Goal: Communication & Community: Answer question/provide support

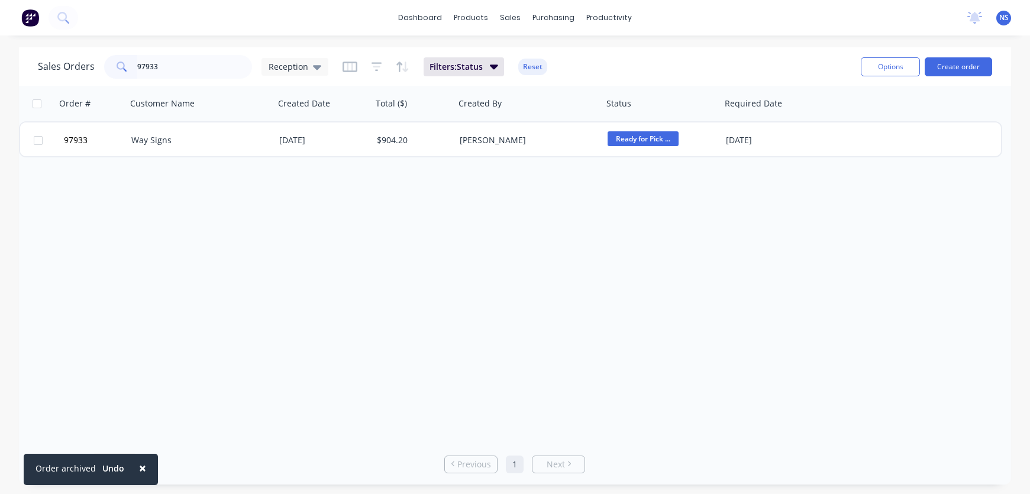
drag, startPoint x: 95, startPoint y: 56, endPoint x: 60, endPoint y: 49, distance: 35.0
click at [60, 49] on div "Sales Orders 97933 Reception Filters: Status Reset Options Create order" at bounding box center [515, 66] width 992 height 38
type input "sectrum"
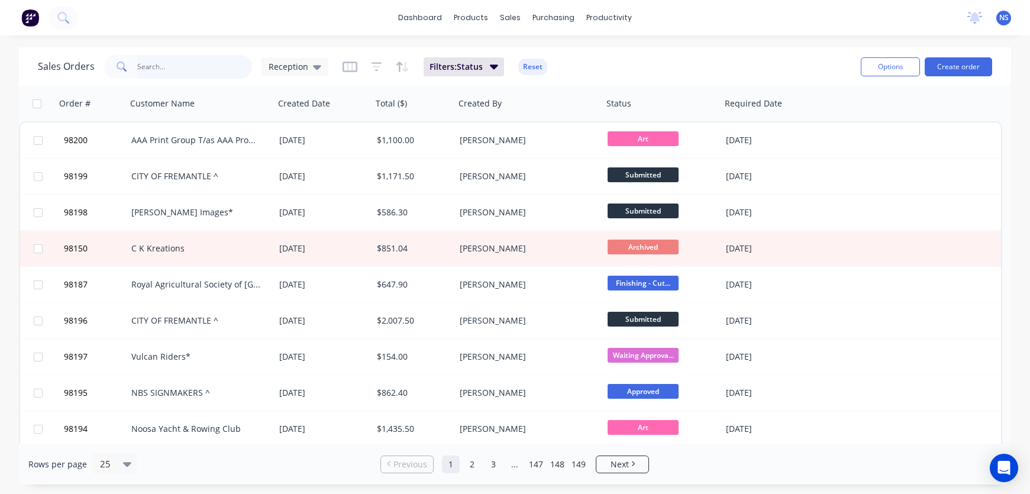
click at [154, 66] on input "text" at bounding box center [194, 67] width 115 height 24
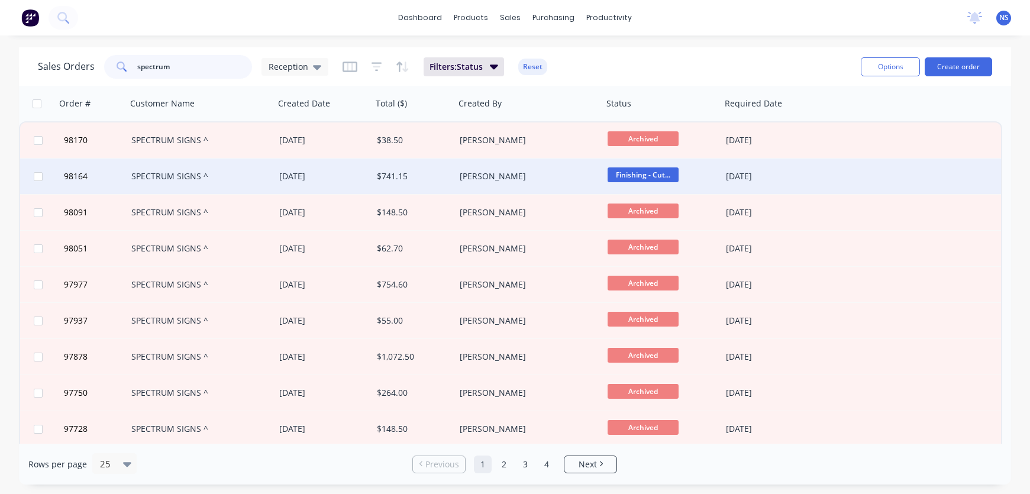
type input "spectrum"
click at [248, 179] on div "SPECTRUM SIGNS ^" at bounding box center [196, 176] width 131 height 12
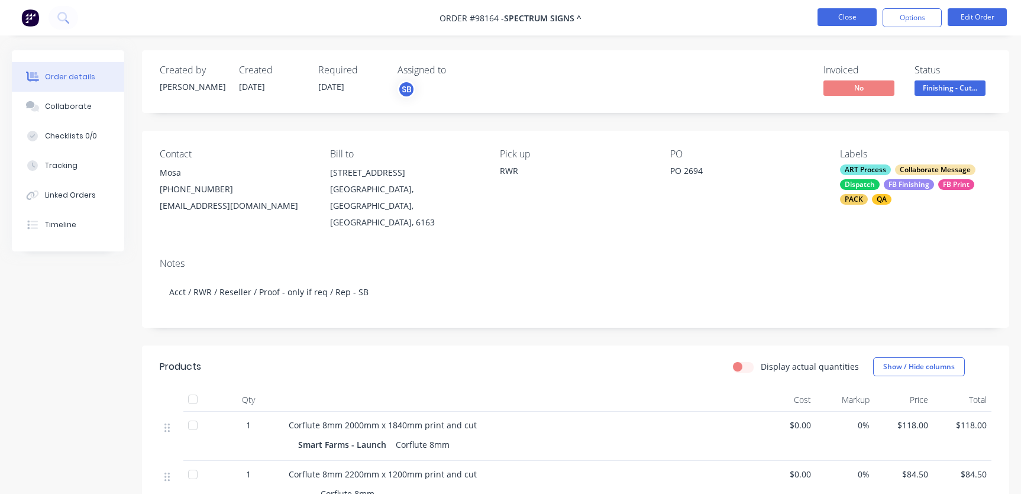
click at [844, 15] on button "Close" at bounding box center [847, 17] width 59 height 18
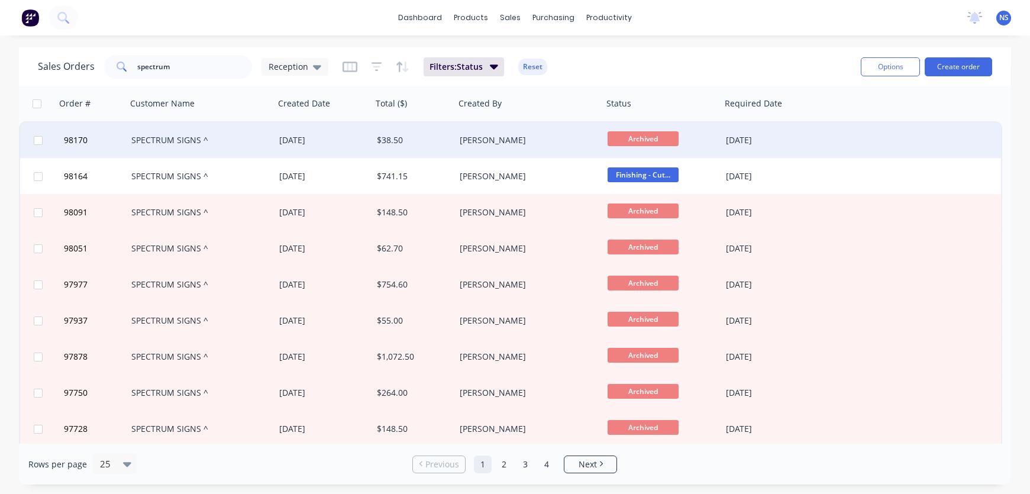
click at [340, 138] on div "05 Aug 2025" at bounding box center [323, 140] width 88 height 12
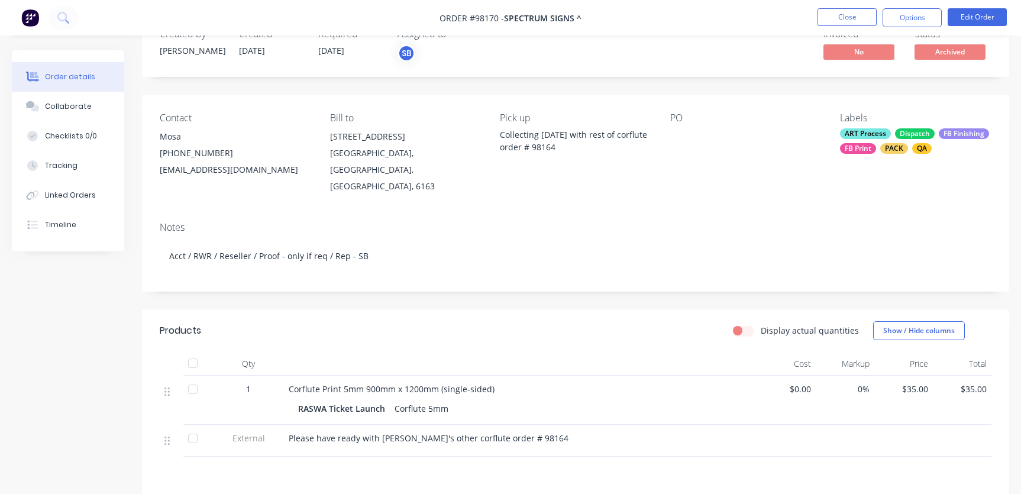
scroll to position [34, 0]
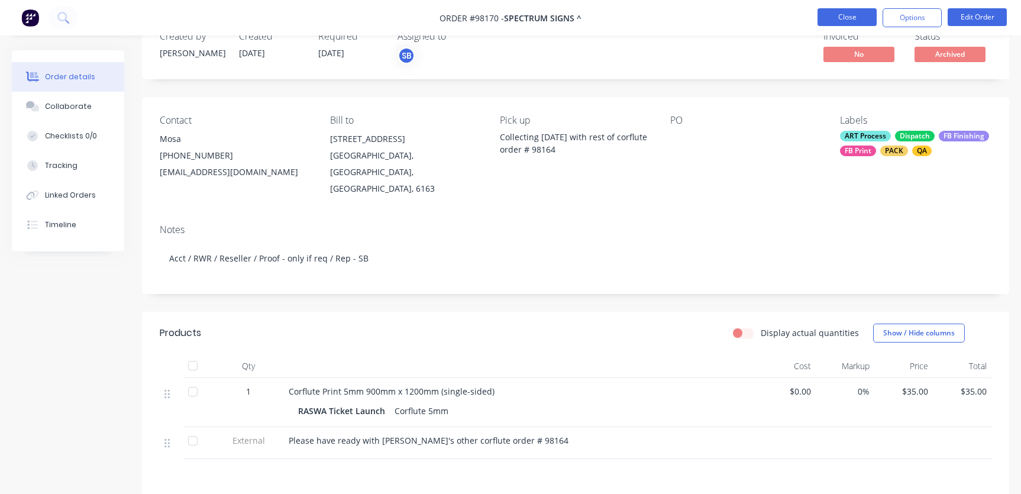
click at [833, 19] on button "Close" at bounding box center [847, 17] width 59 height 18
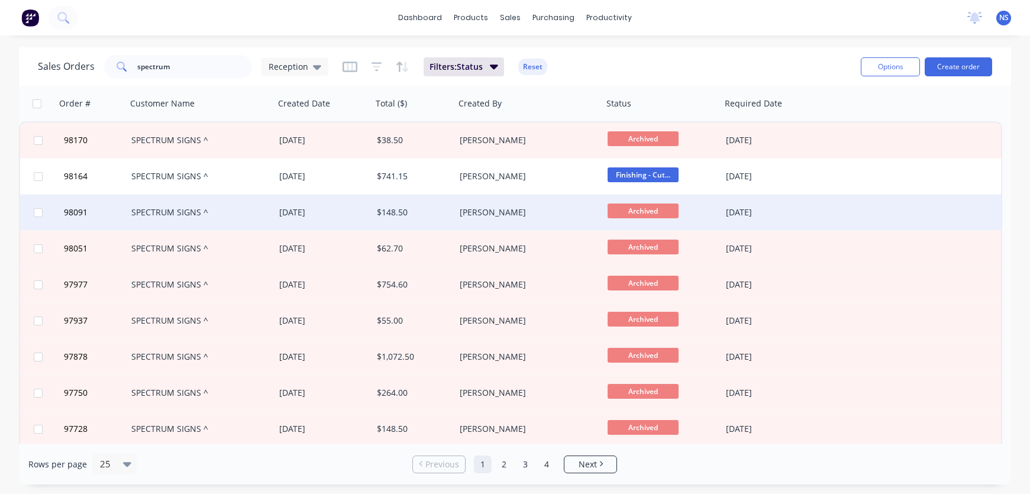
click at [221, 209] on div "SPECTRUM SIGNS ^" at bounding box center [196, 212] width 131 height 12
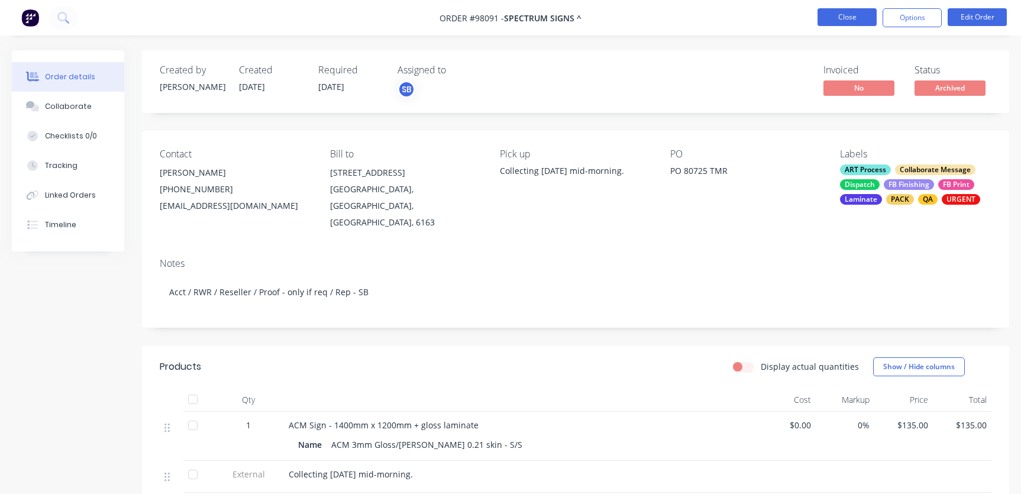
click at [847, 22] on button "Close" at bounding box center [847, 17] width 59 height 18
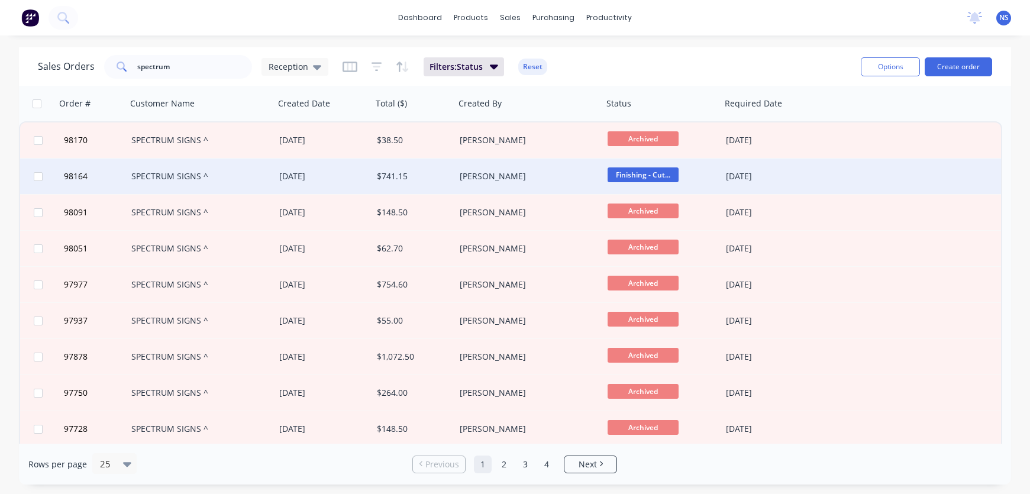
click at [567, 173] on div "Shannon Bowman" at bounding box center [525, 176] width 131 height 12
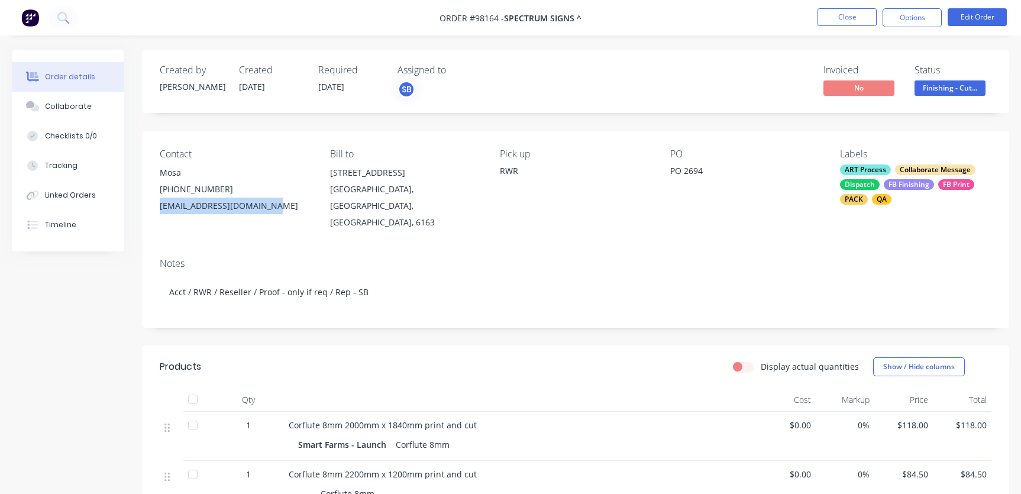
drag, startPoint x: 271, startPoint y: 206, endPoint x: 159, endPoint y: 209, distance: 111.8
click at [159, 209] on div "Contact Mosa (08) 9494 2164 info@spectrumsigns.com.au Bill to Unit 2, 1 Hathor …" at bounding box center [575, 190] width 867 height 118
copy div "info@spectrumsigns.com.au"
click at [855, 21] on button "Close" at bounding box center [847, 17] width 59 height 18
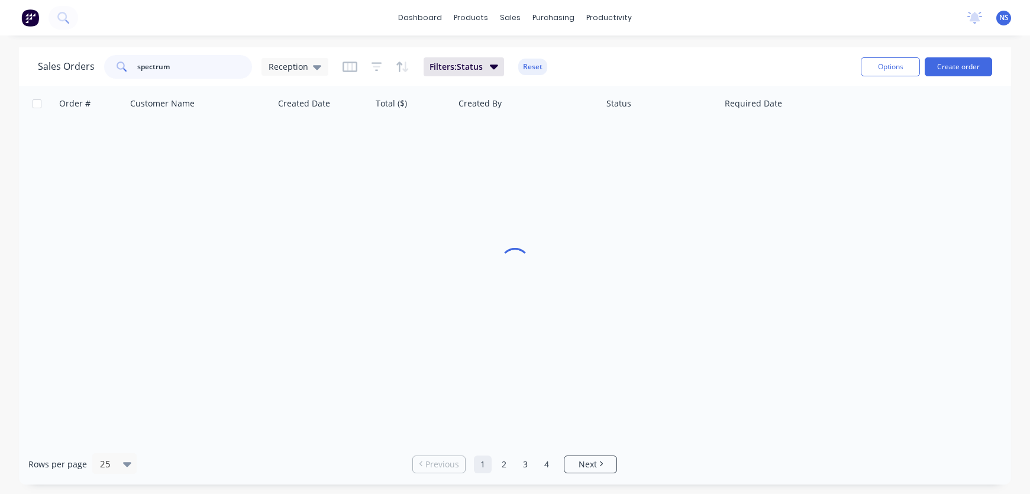
drag, startPoint x: 120, startPoint y: 67, endPoint x: 156, endPoint y: 69, distance: 35.5
click at [122, 67] on div "spectrum" at bounding box center [178, 67] width 148 height 24
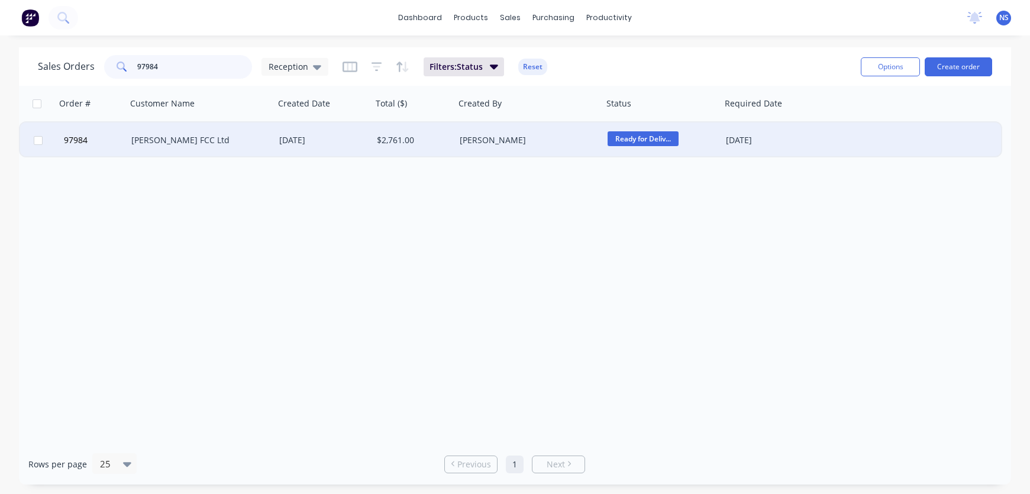
type input "97984"
click at [242, 135] on div "Toby FCC Ltd" at bounding box center [196, 140] width 131 height 12
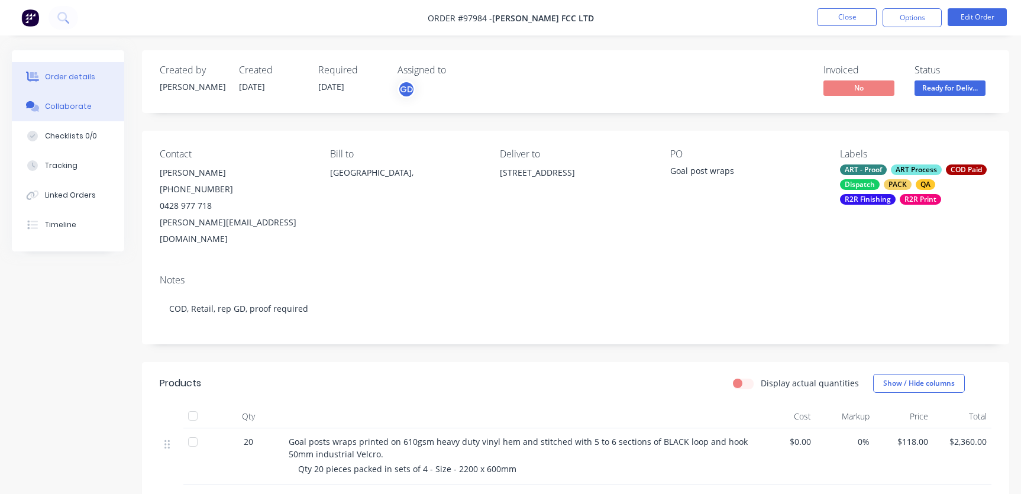
click at [57, 109] on div "Collaborate" at bounding box center [68, 106] width 47 height 11
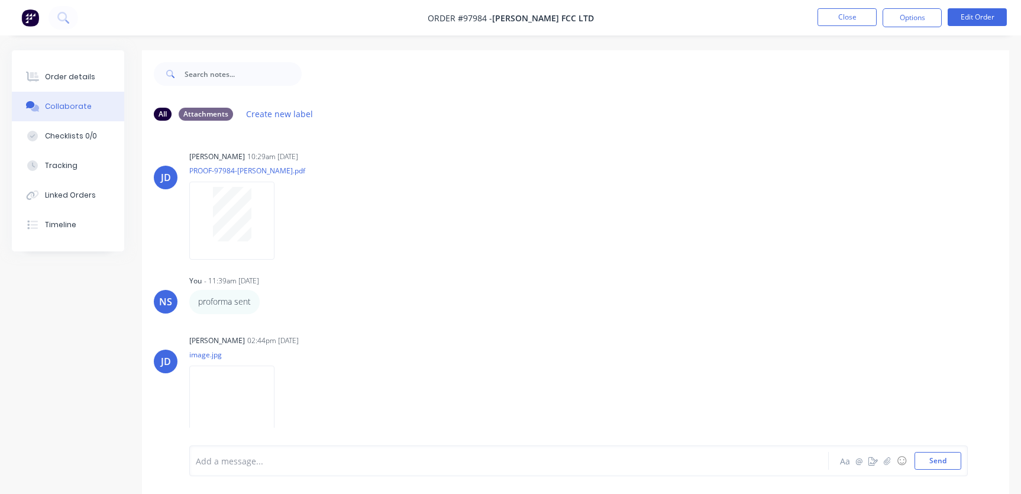
scroll to position [3, 0]
click at [304, 468] on div "Add a message..." at bounding box center [483, 461] width 574 height 18
click at [831, 19] on button "Close" at bounding box center [847, 17] width 59 height 18
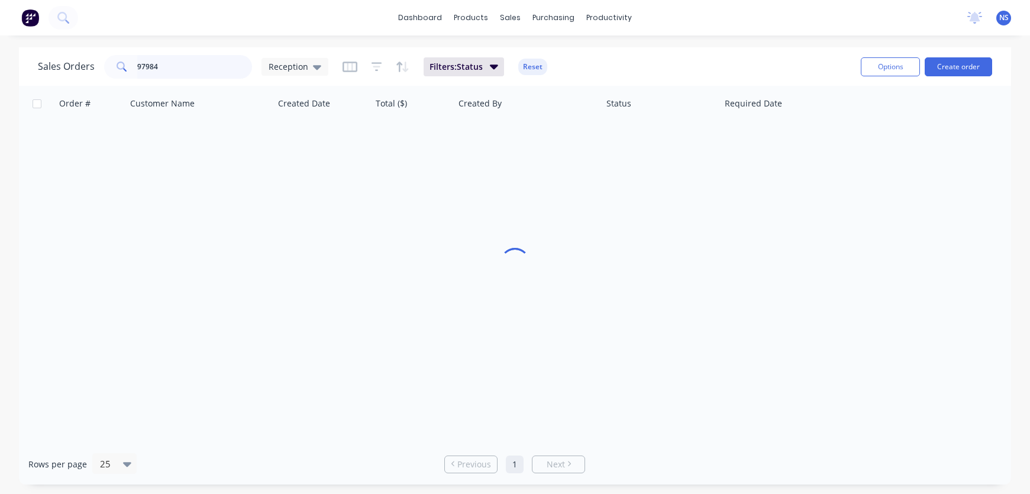
click at [204, 63] on input "97984" at bounding box center [194, 67] width 115 height 24
drag, startPoint x: 110, startPoint y: 66, endPoint x: 103, endPoint y: 64, distance: 7.2
click at [104, 64] on div "97984" at bounding box center [178, 67] width 148 height 24
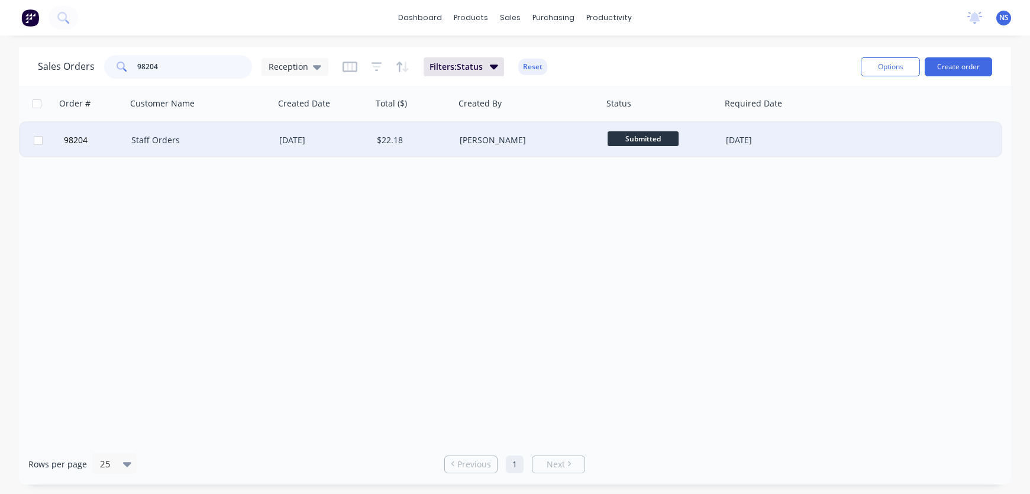
type input "98204"
click at [230, 141] on div "Staff Orders" at bounding box center [196, 140] width 131 height 12
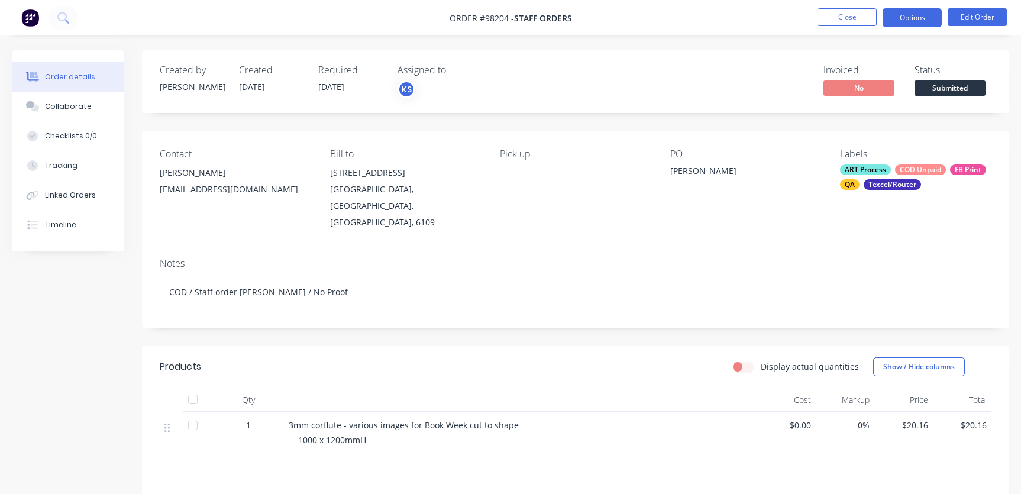
click at [918, 18] on button "Options" at bounding box center [912, 17] width 59 height 19
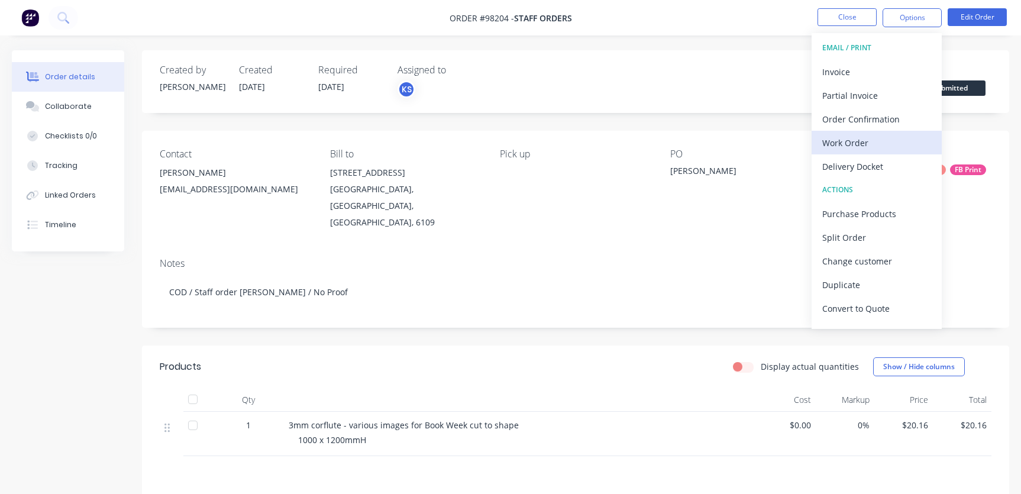
click at [892, 145] on div "Work Order" at bounding box center [876, 142] width 109 height 17
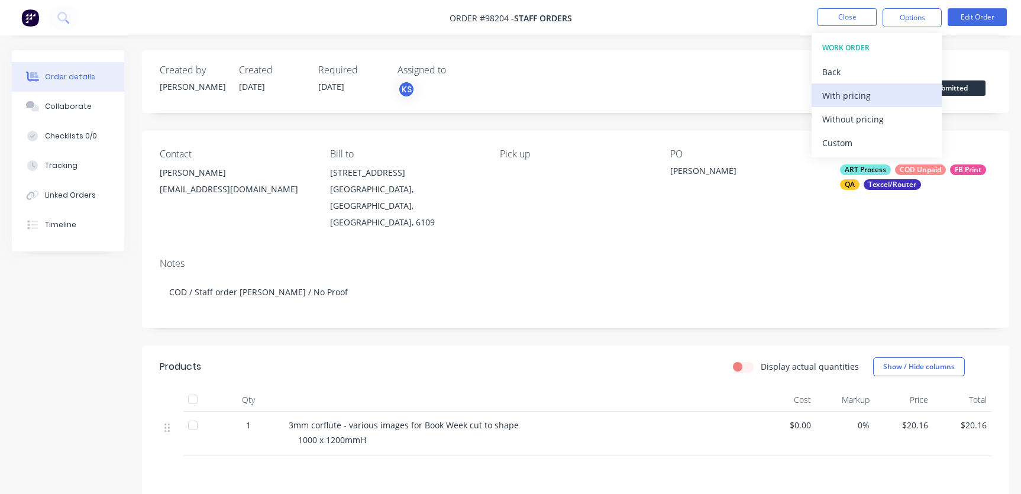
click at [879, 96] on div "With pricing" at bounding box center [876, 95] width 109 height 17
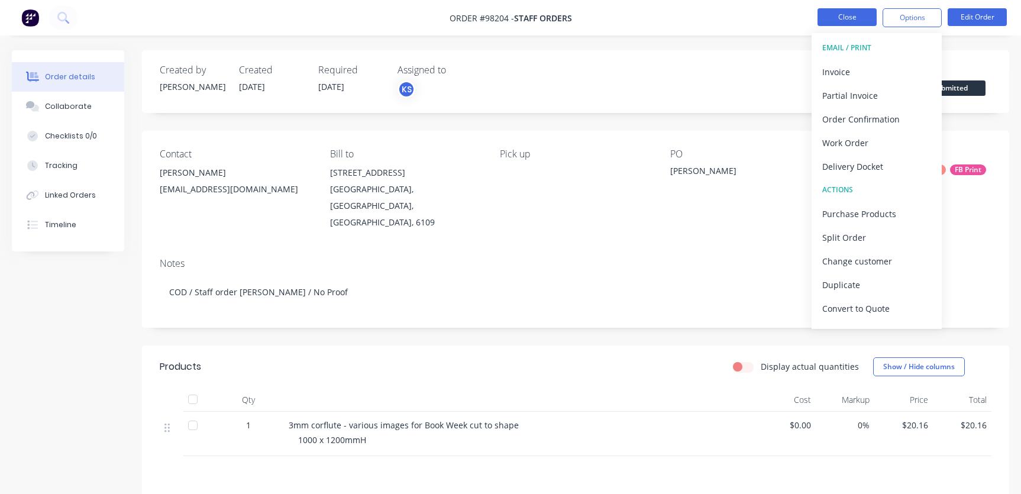
click at [836, 17] on button "Close" at bounding box center [847, 17] width 59 height 18
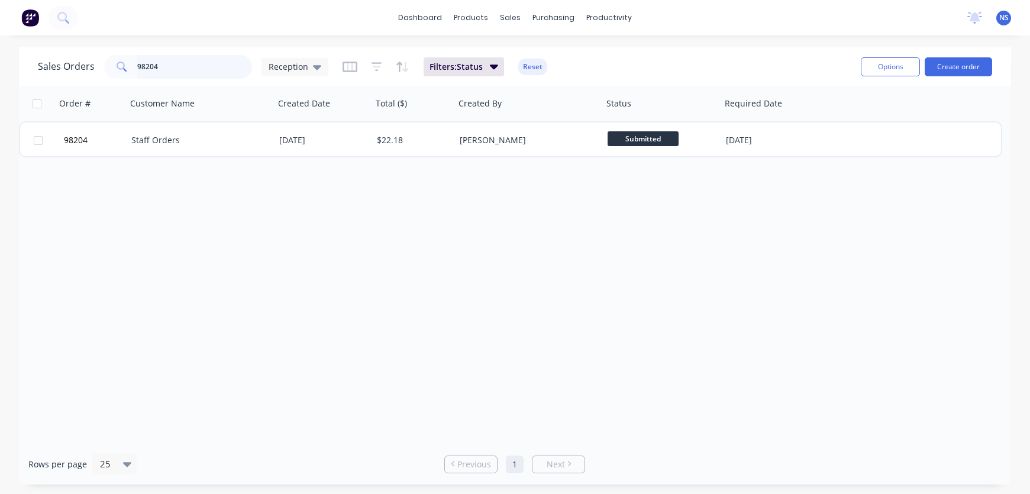
click at [176, 63] on input "98204" at bounding box center [194, 67] width 115 height 24
click at [182, 70] on input "98204" at bounding box center [194, 67] width 115 height 24
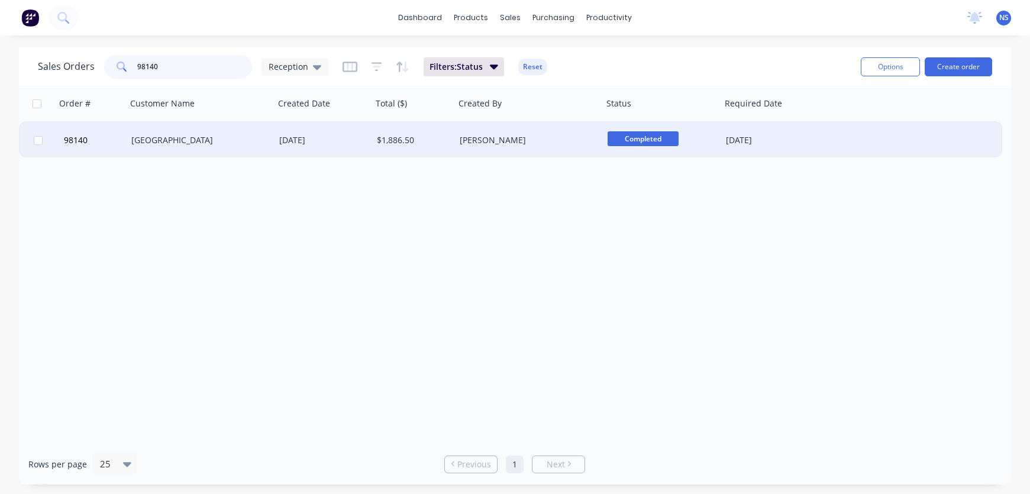
type input "98140"
click at [272, 140] on div "GUILDFORD GRAMMAR SCHOOL" at bounding box center [201, 139] width 148 height 35
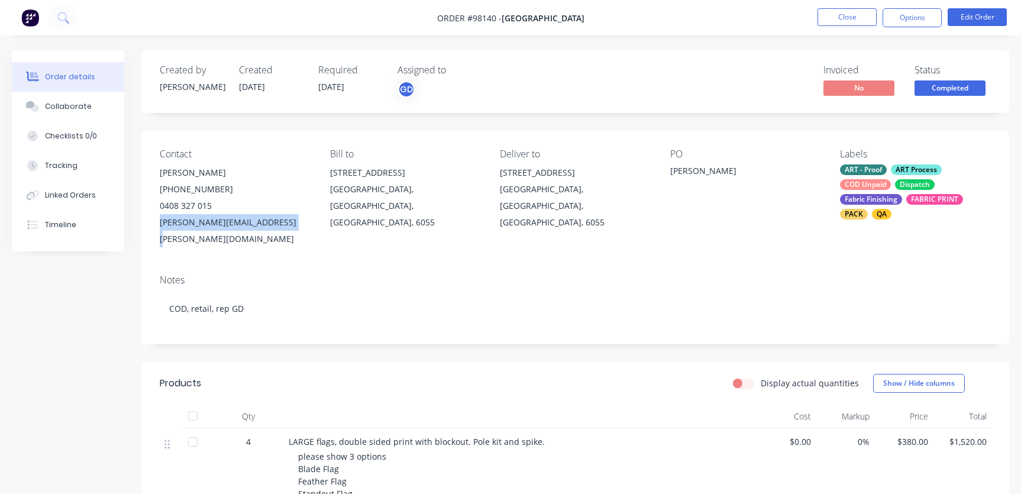
drag, startPoint x: 159, startPoint y: 223, endPoint x: 272, endPoint y: 226, distance: 113.0
click at [292, 228] on div "Contact Michaela Curran (08) 9377 9216 0408 327 015 michaela.curran@ggs.wa.edu.…" at bounding box center [575, 198] width 867 height 134
copy div "michaela.curran@ggs.wa.edu.au"
click at [60, 104] on div "Collaborate" at bounding box center [68, 106] width 47 height 11
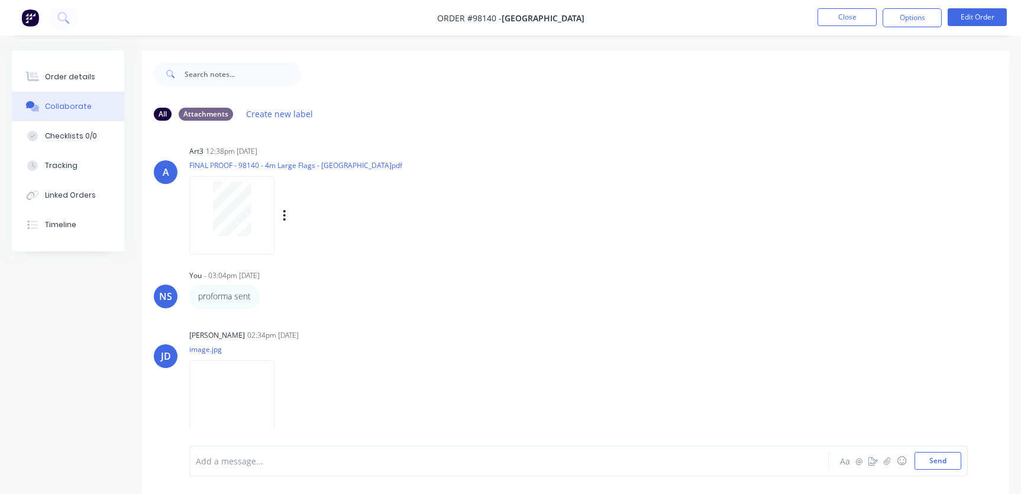
scroll to position [127, 0]
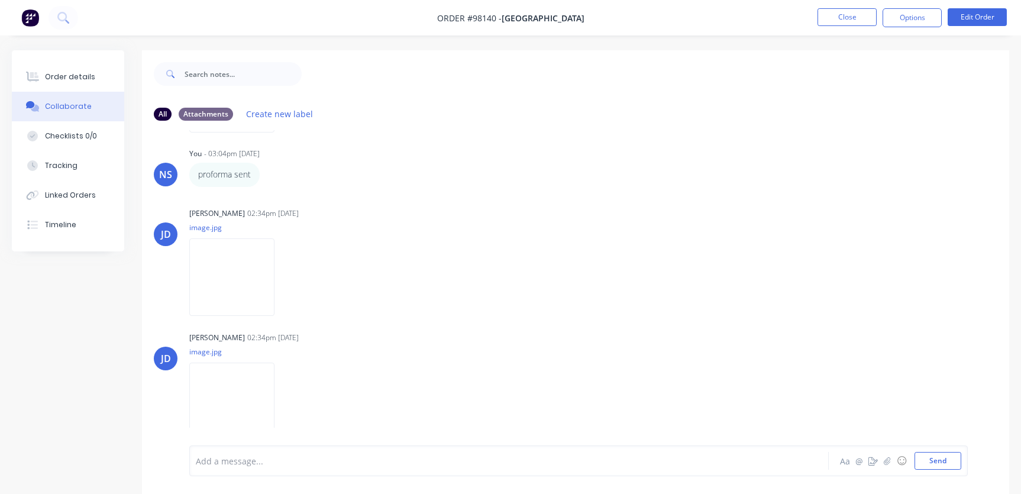
click at [244, 462] on div at bounding box center [483, 461] width 574 height 12
click at [938, 460] on button "Send" at bounding box center [938, 461] width 47 height 18
click at [929, 457] on button "Send" at bounding box center [938, 461] width 47 height 18
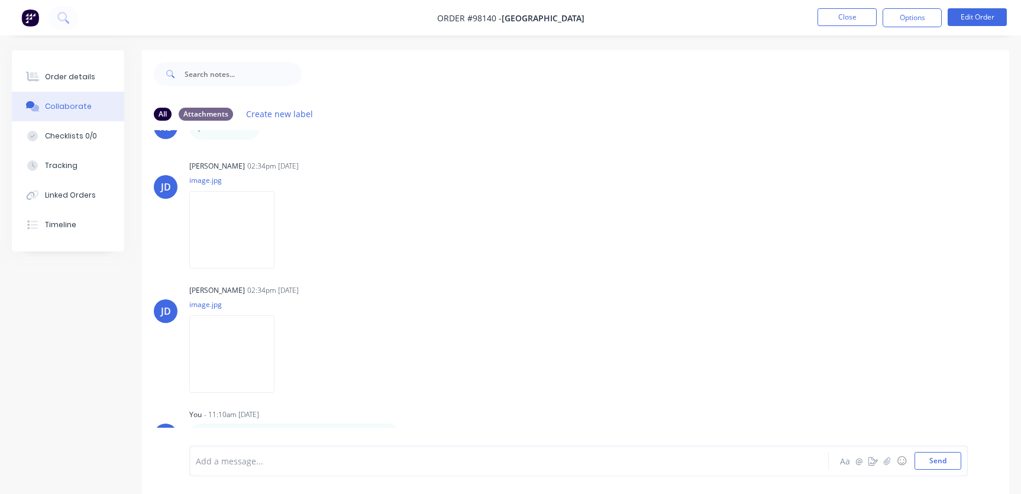
scroll to position [176, 0]
click at [73, 77] on div "Order details" at bounding box center [70, 77] width 50 height 11
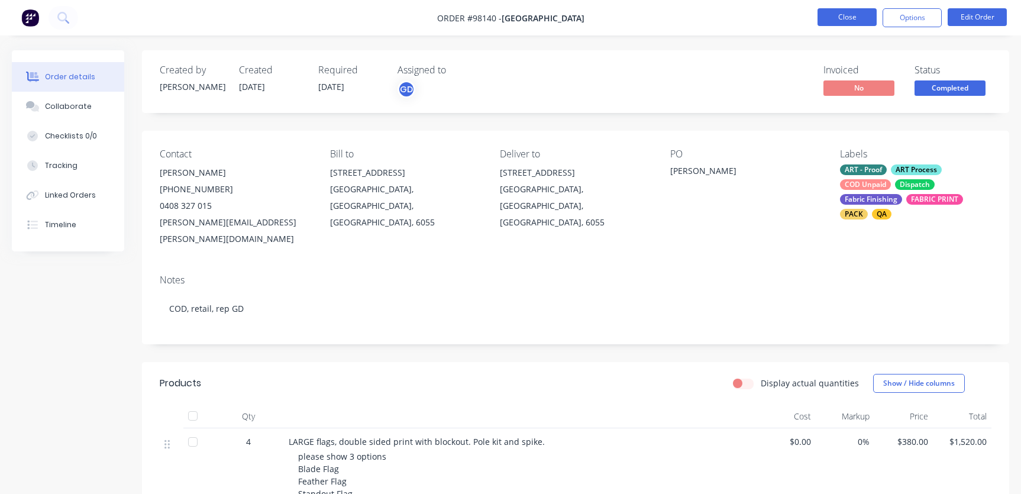
click at [848, 17] on button "Close" at bounding box center [847, 17] width 59 height 18
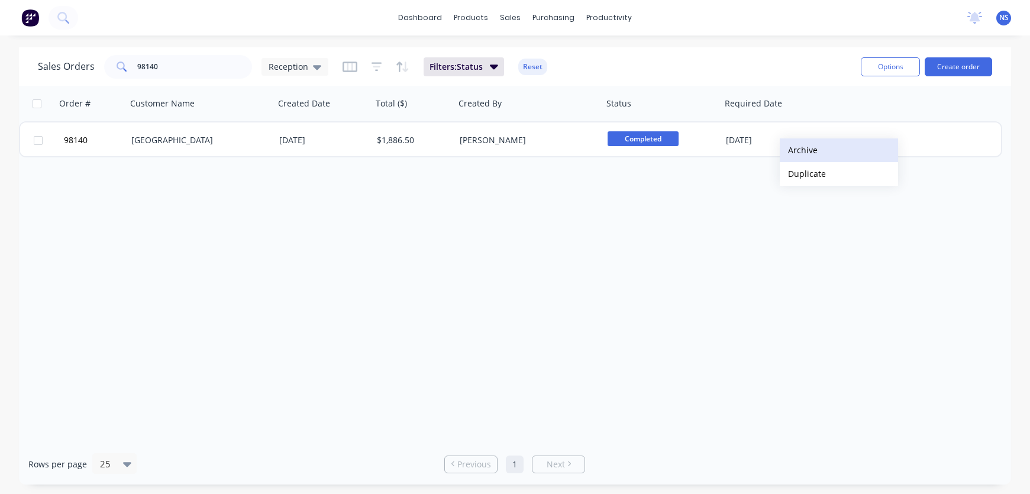
click at [800, 149] on button "Archive" at bounding box center [839, 150] width 118 height 24
